Goal: Transaction & Acquisition: Register for event/course

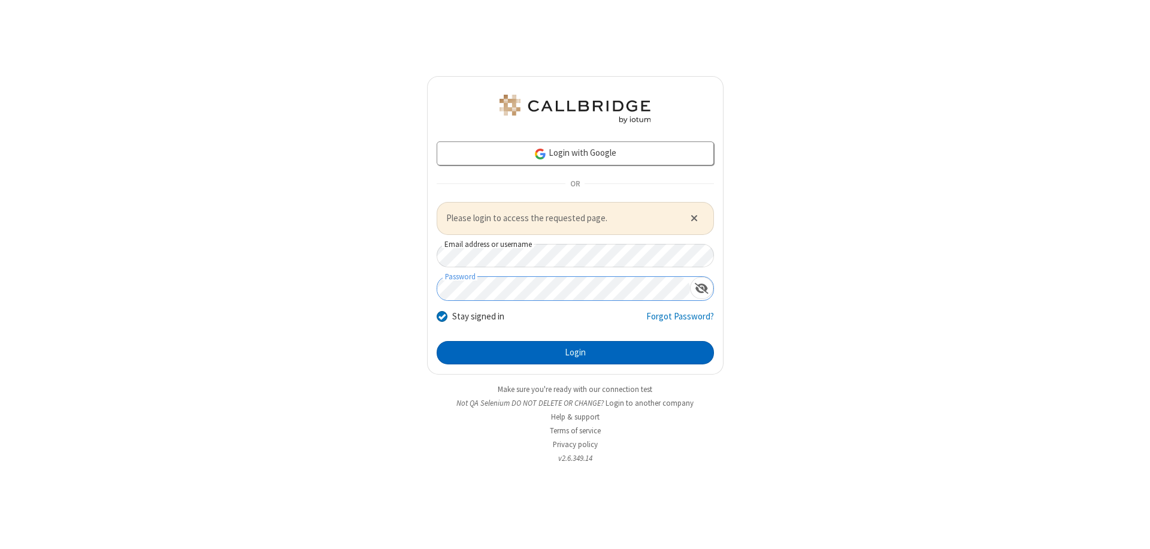
click at [575, 352] on button "Login" at bounding box center [575, 353] width 277 height 24
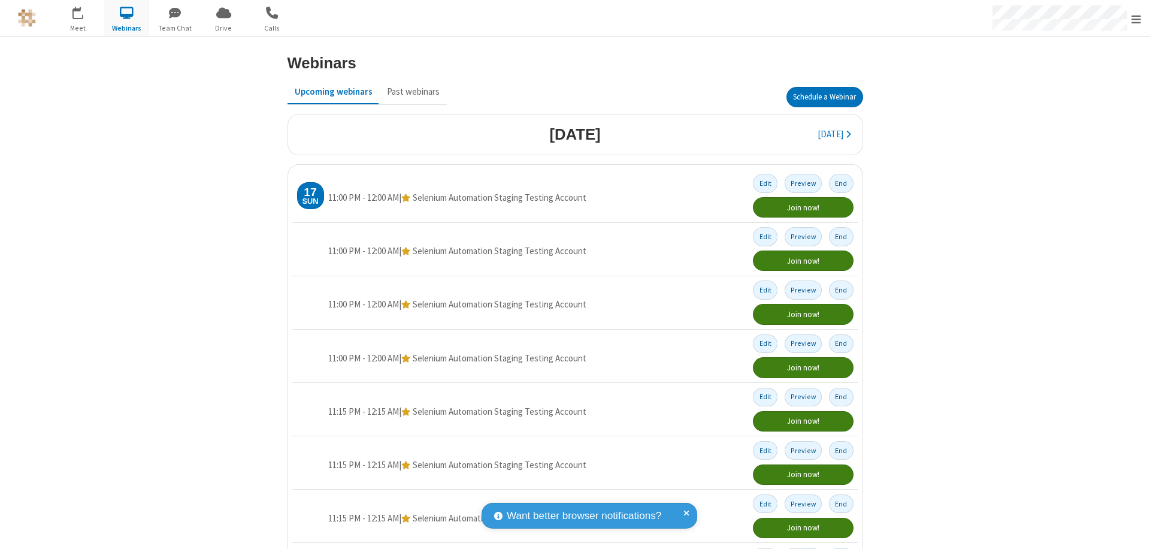
click at [819, 97] on button "Schedule a Webinar" at bounding box center [824, 97] width 77 height 20
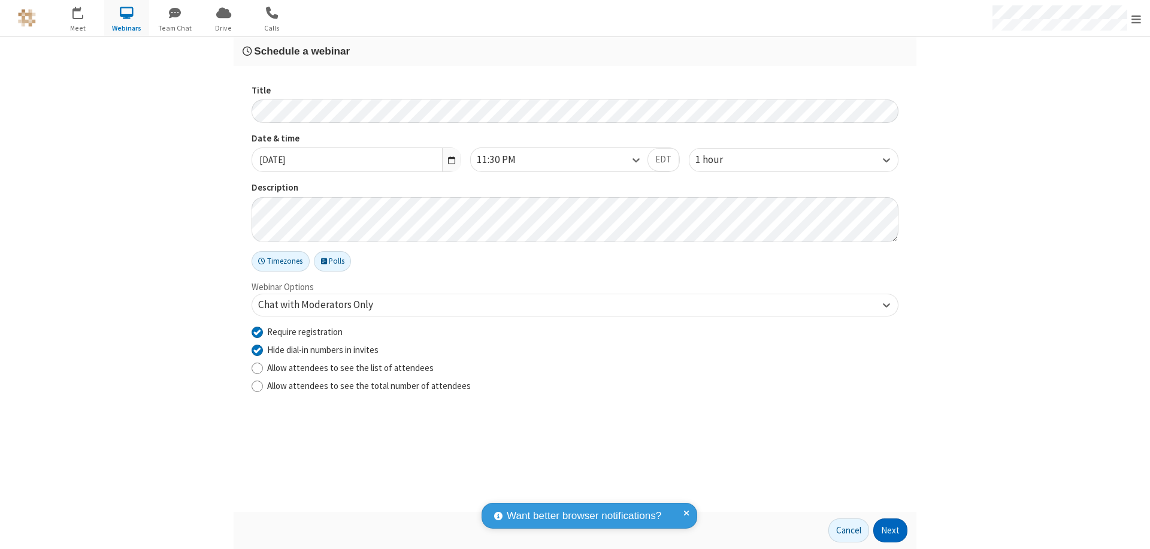
click at [890, 530] on button "Next" at bounding box center [890, 530] width 34 height 24
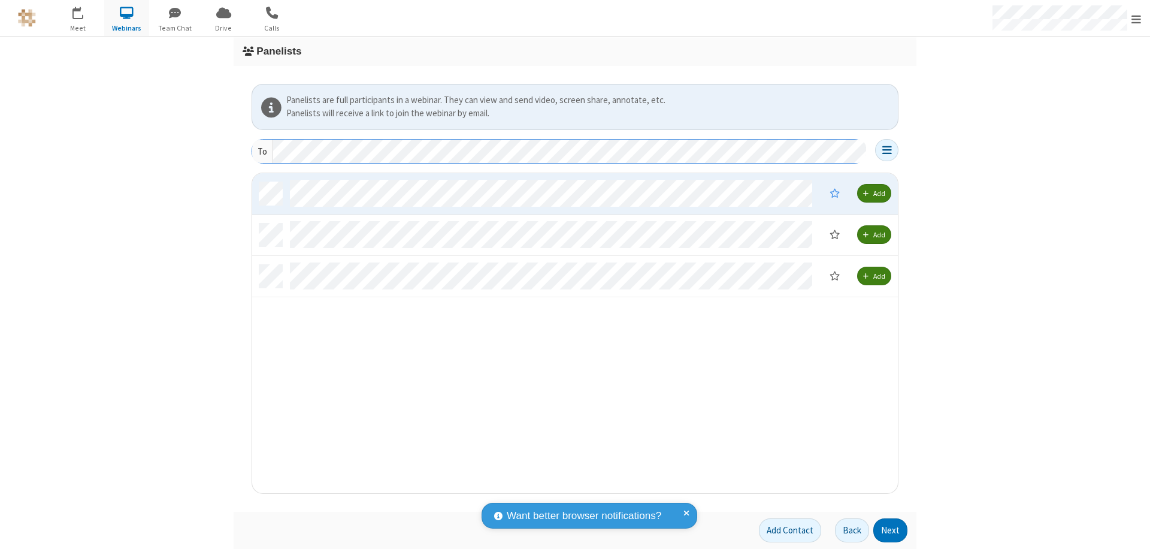
scroll to position [311, 637]
click at [890, 530] on button "Next" at bounding box center [890, 530] width 34 height 24
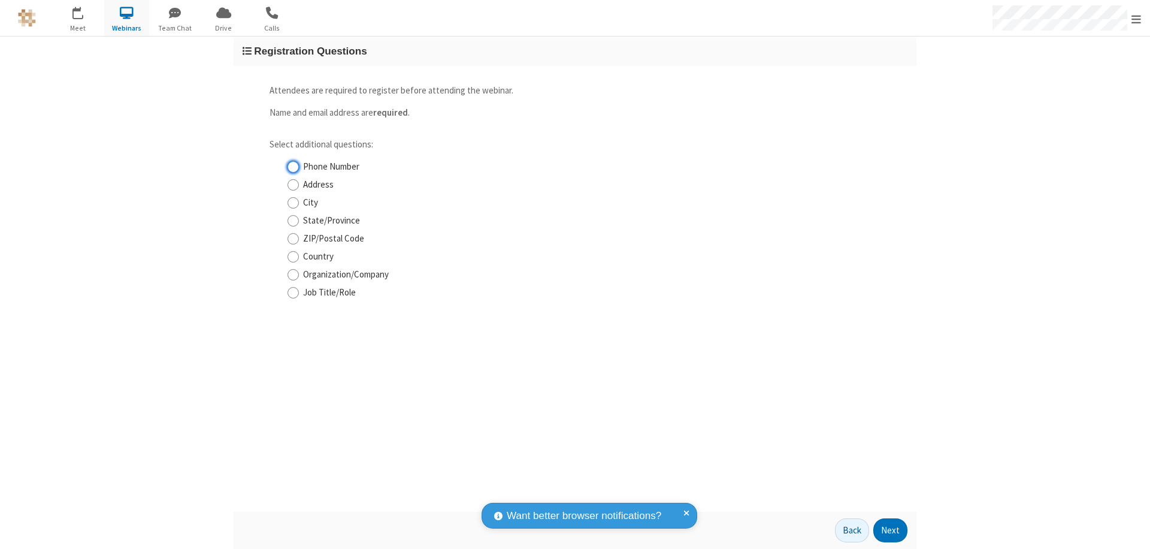
click at [293, 166] on input "Phone Number" at bounding box center [292, 166] width 11 height 13
checkbox input "true"
click at [890, 530] on button "Next" at bounding box center [890, 530] width 34 height 24
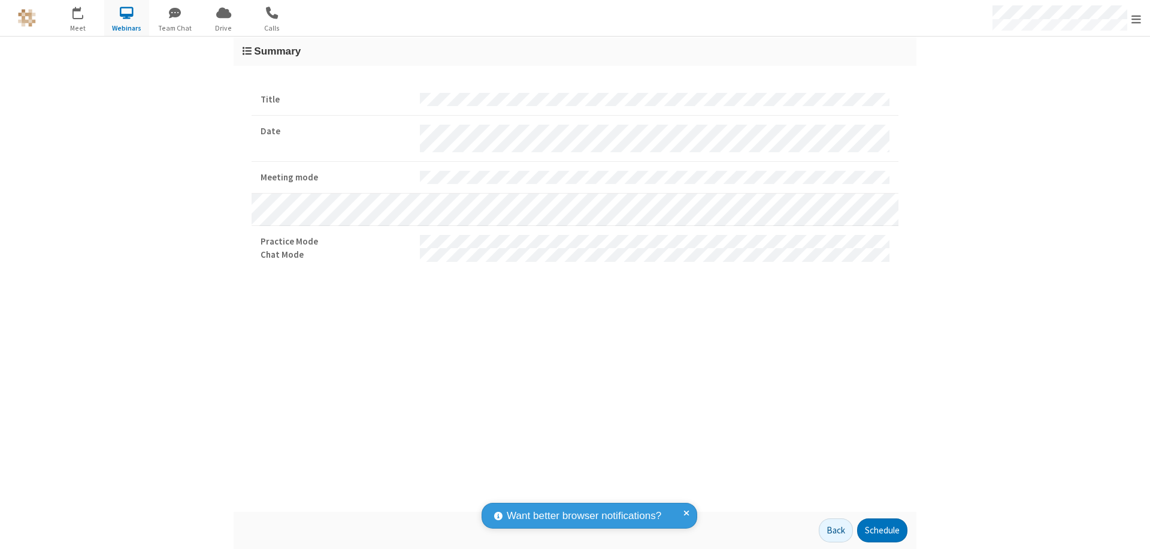
click at [881, 530] on button "Schedule" at bounding box center [882, 530] width 50 height 24
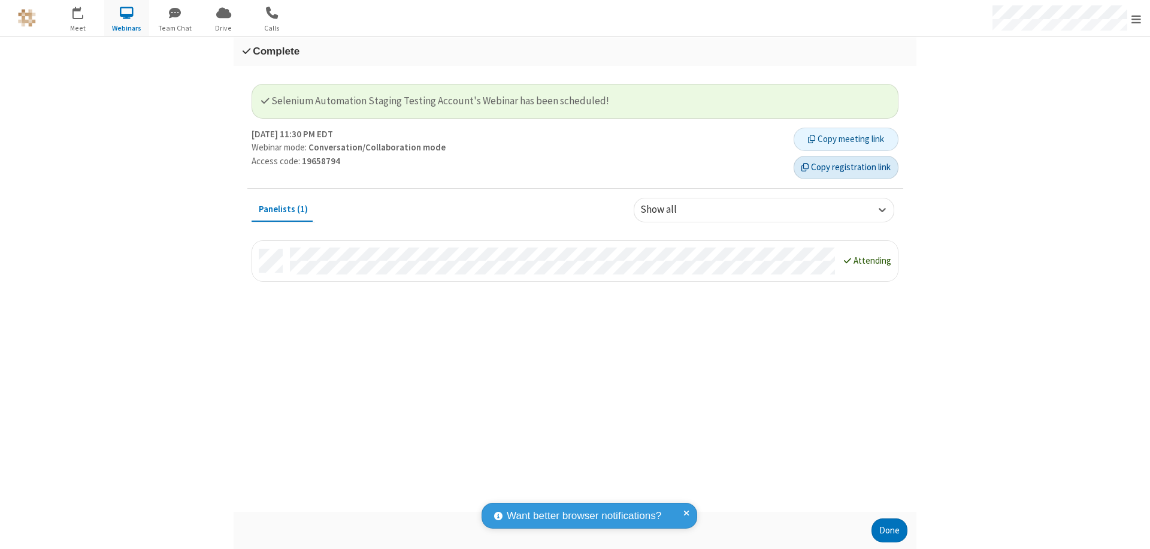
click at [846, 167] on button "Copy registration link" at bounding box center [845, 168] width 105 height 24
click at [889, 530] on button "Done" at bounding box center [889, 530] width 36 height 24
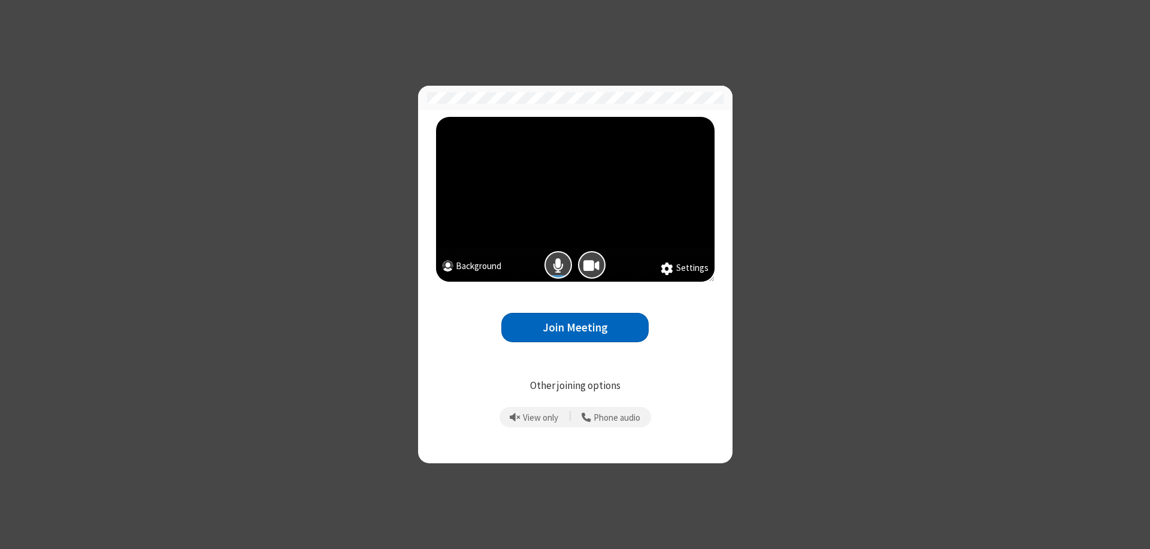
click at [575, 327] on button "Join Meeting" at bounding box center [574, 327] width 147 height 29
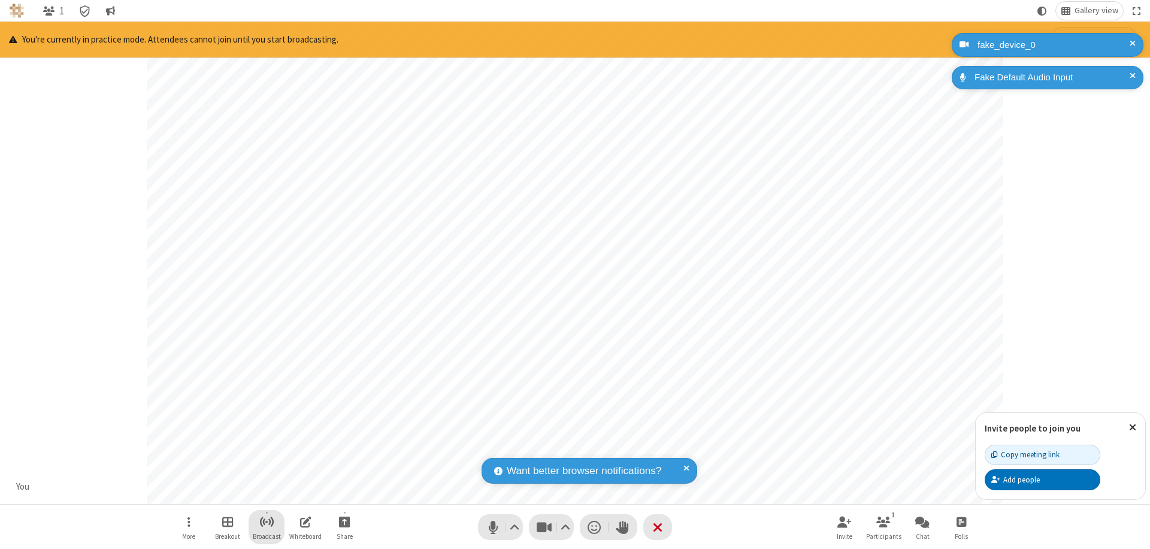
click at [266, 521] on span "Start broadcast" at bounding box center [266, 521] width 15 height 15
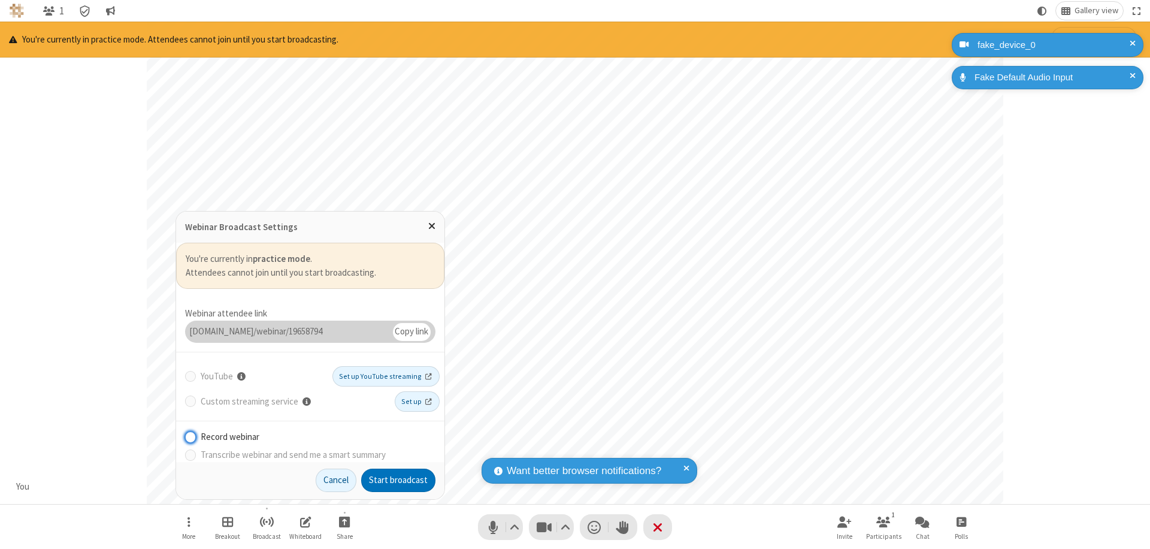
click at [398, 480] on button "Start broadcast" at bounding box center [398, 480] width 74 height 24
